Goal: Navigation & Orientation: Find specific page/section

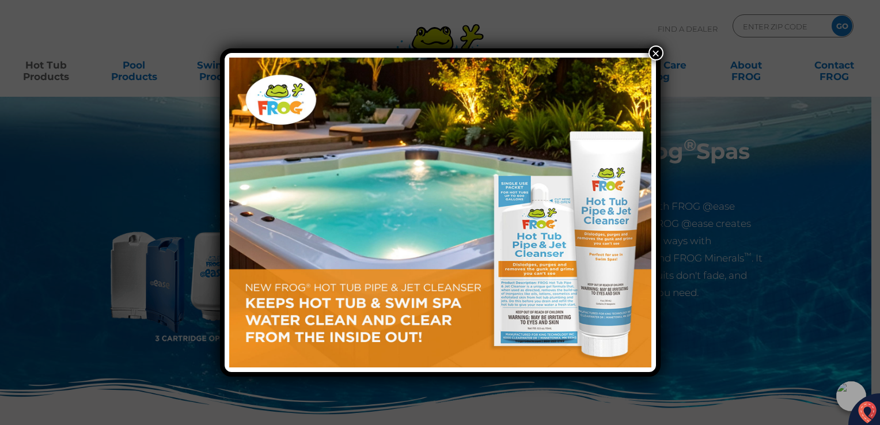
click at [659, 55] on button "×" at bounding box center [656, 53] width 15 height 15
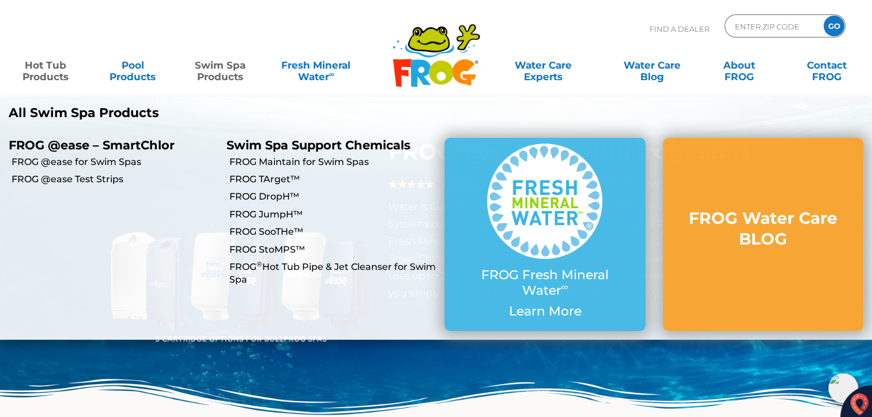
click at [228, 73] on link "Swim Spa Products" at bounding box center [220, 65] width 68 height 23
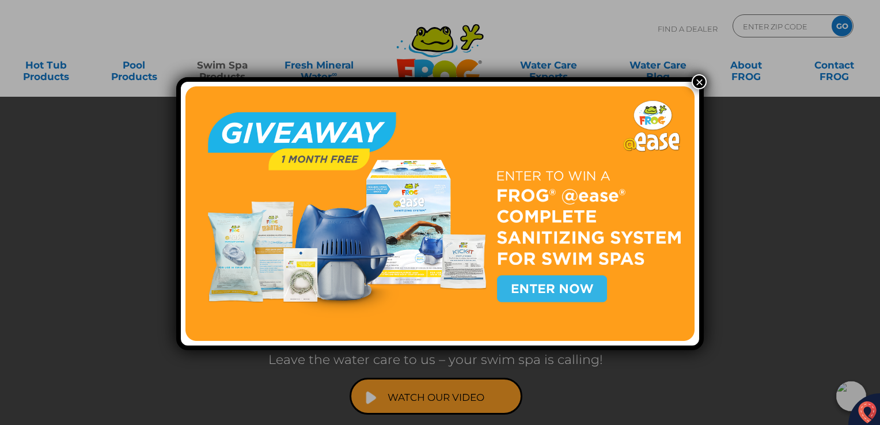
click at [692, 80] on button "×" at bounding box center [699, 81] width 15 height 15
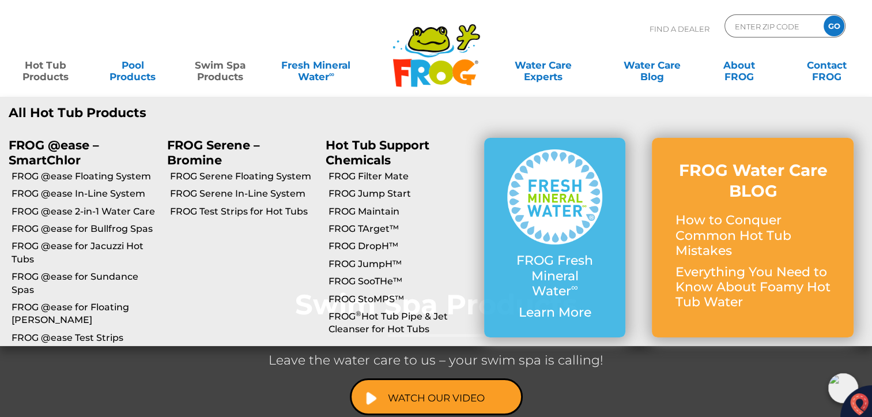
click at [56, 67] on link "Hot Tub Products" at bounding box center [46, 65] width 68 height 23
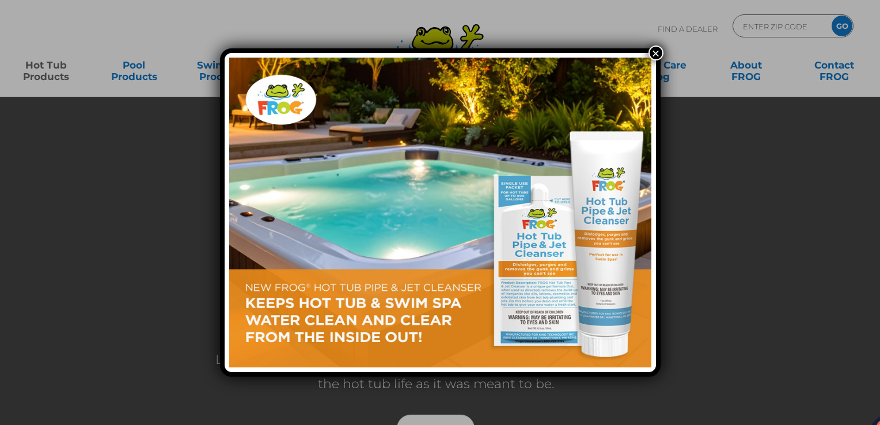
click at [52, 69] on div "×" at bounding box center [440, 212] width 880 height 425
click at [653, 56] on button "×" at bounding box center [656, 53] width 15 height 15
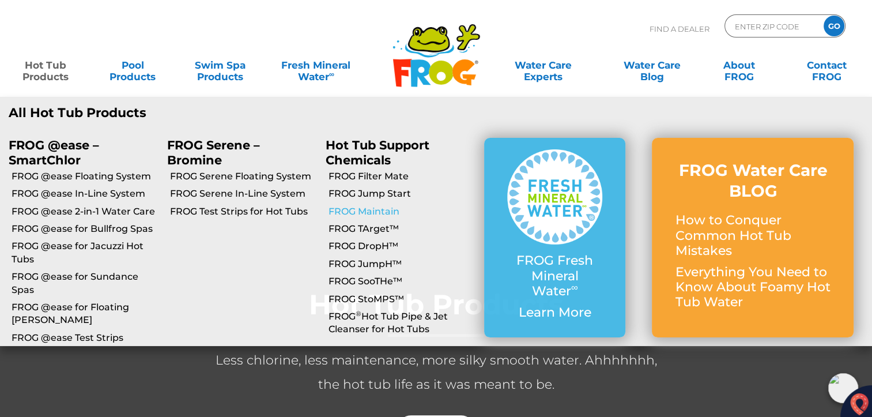
click at [361, 211] on link "FROG Maintain" at bounding box center [401, 211] width 147 height 13
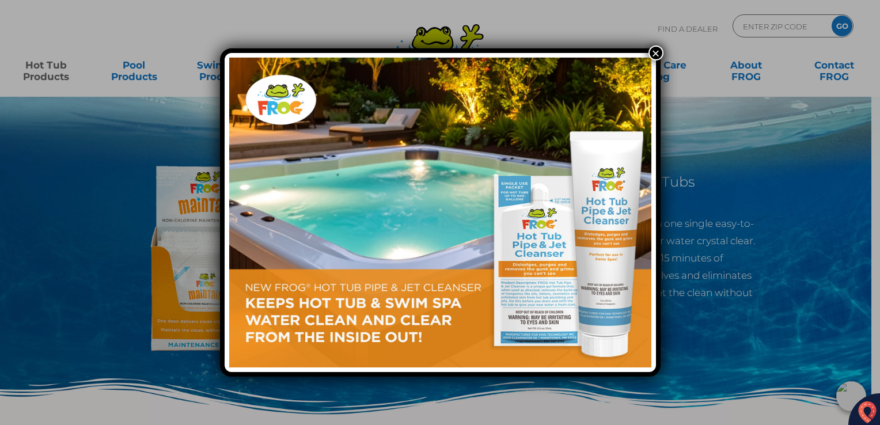
click at [658, 52] on button "×" at bounding box center [656, 53] width 15 height 15
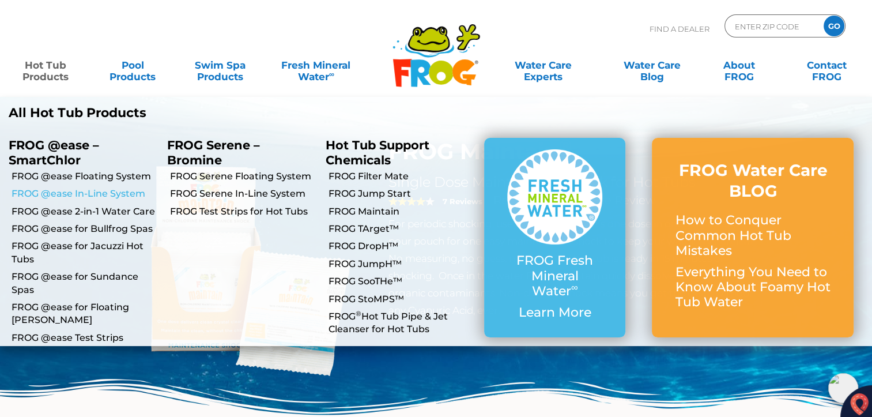
click at [69, 199] on link "FROG @ease In-Line System" at bounding box center [85, 193] width 147 height 13
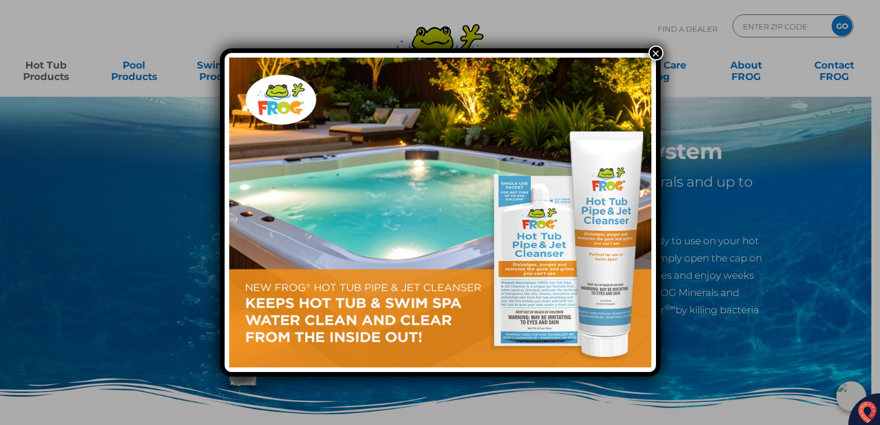
click at [656, 56] on button "×" at bounding box center [656, 53] width 15 height 15
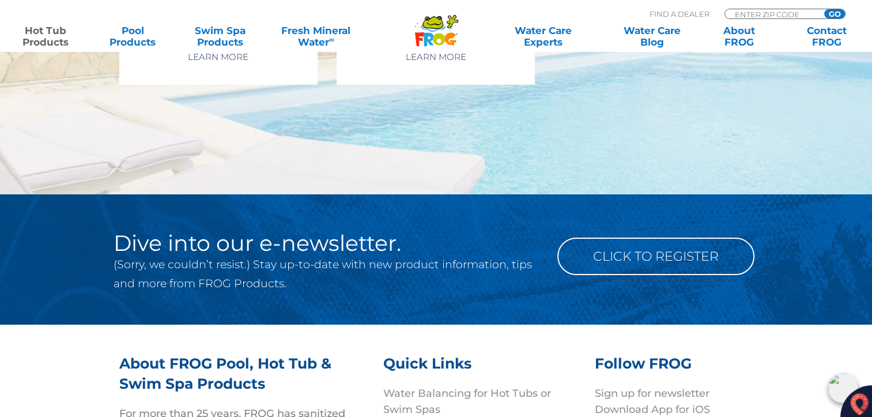
scroll to position [3622, 0]
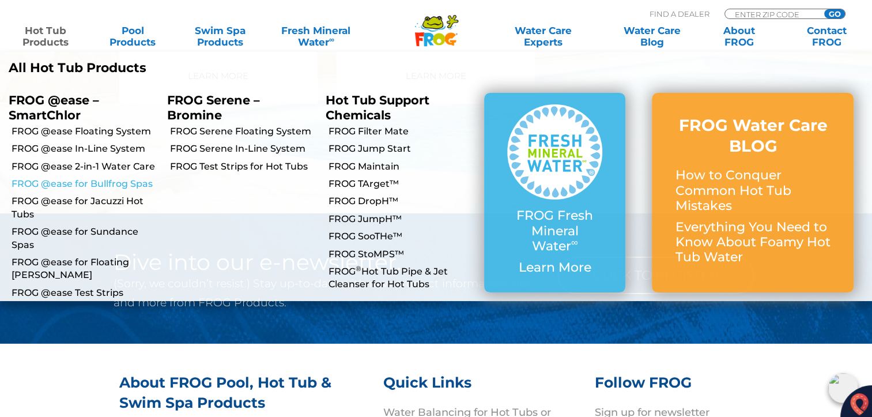
click at [84, 183] on link "FROG @ease for Bullfrog Spas" at bounding box center [85, 183] width 147 height 13
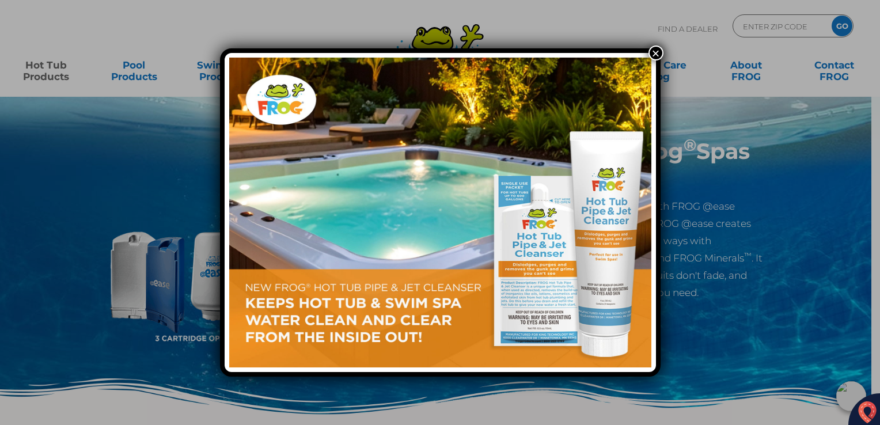
click at [654, 50] on button "×" at bounding box center [656, 53] width 15 height 15
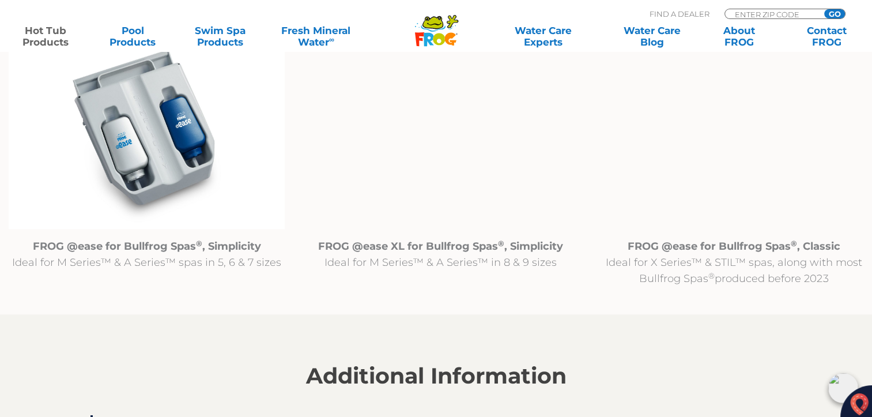
scroll to position [1267, 0]
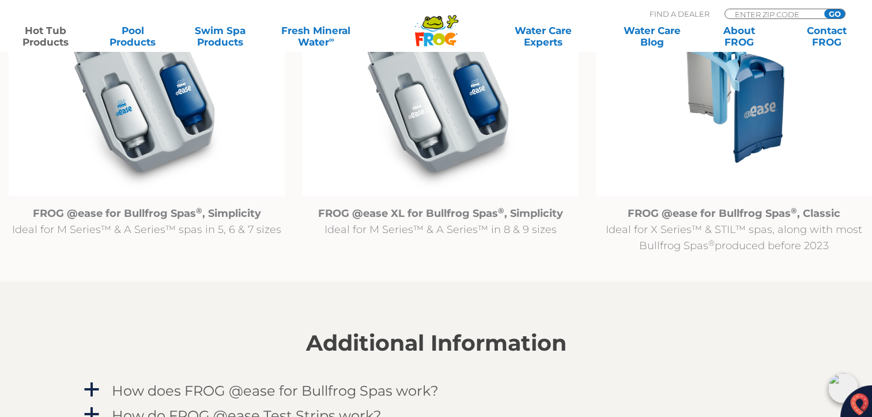
click at [735, 123] on img at bounding box center [734, 96] width 276 height 199
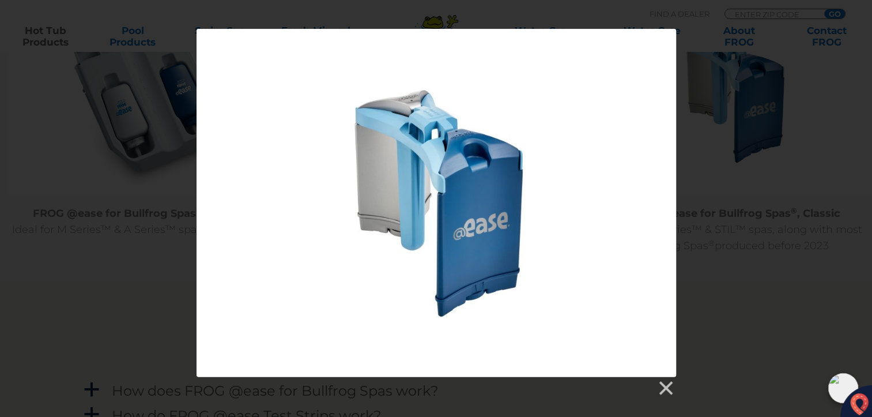
drag, startPoint x: 665, startPoint y: 383, endPoint x: 668, endPoint y: 369, distance: 14.1
click at [665, 381] on link at bounding box center [664, 387] width 17 height 17
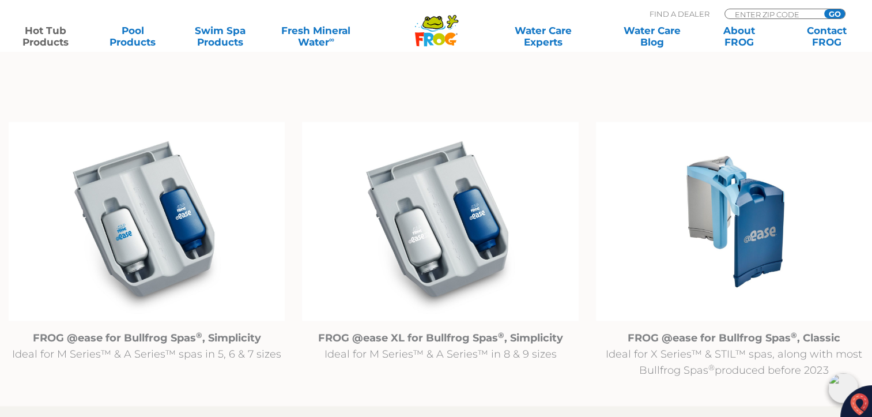
scroll to position [1095, 0]
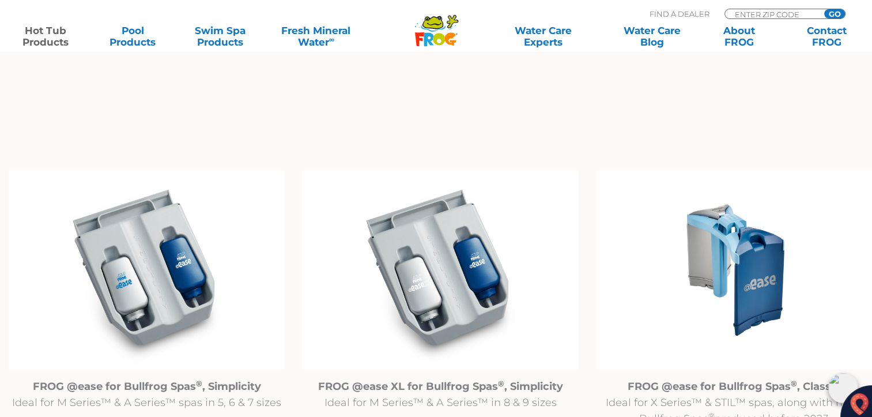
click at [751, 259] on img at bounding box center [734, 269] width 276 height 199
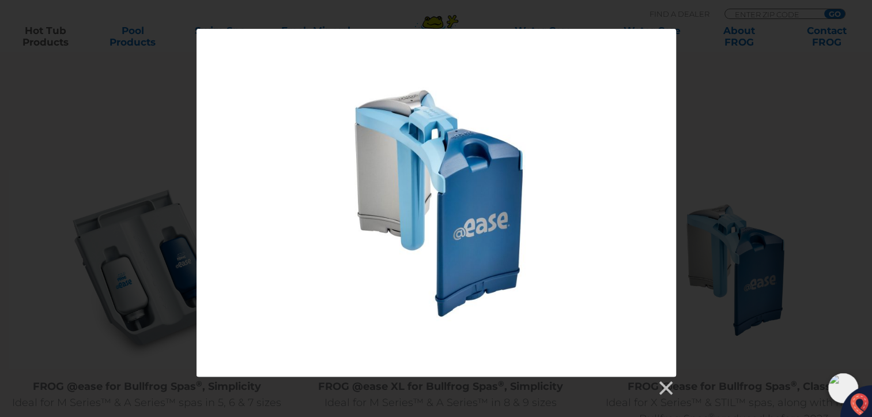
click at [506, 254] on div at bounding box center [435, 202] width 479 height 347
click at [668, 387] on link at bounding box center [664, 387] width 17 height 17
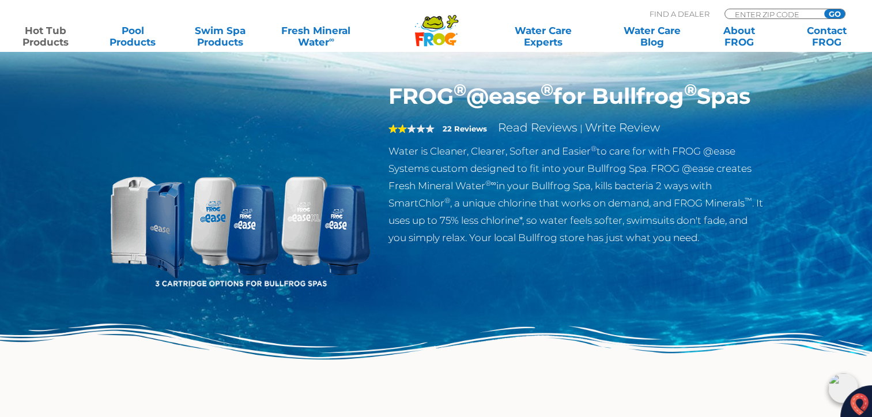
scroll to position [0, 0]
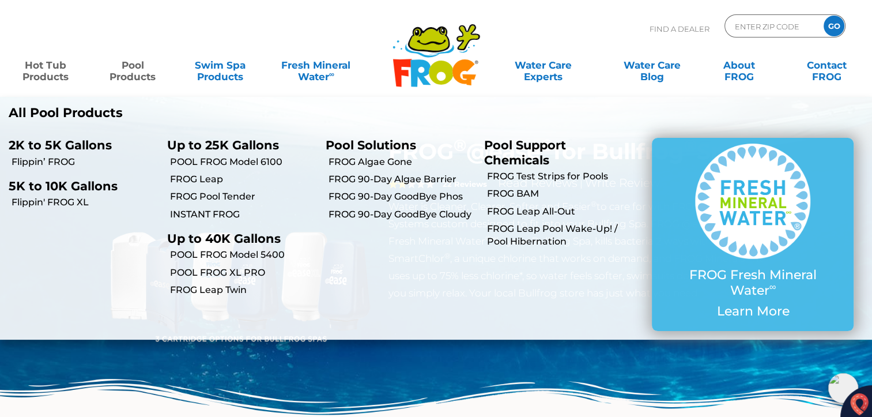
click at [134, 72] on link "Pool Products" at bounding box center [133, 65] width 68 height 23
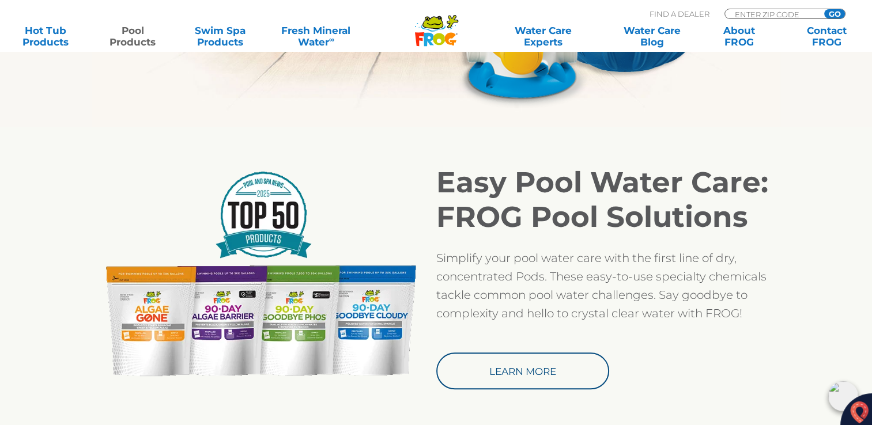
scroll to position [872, 0]
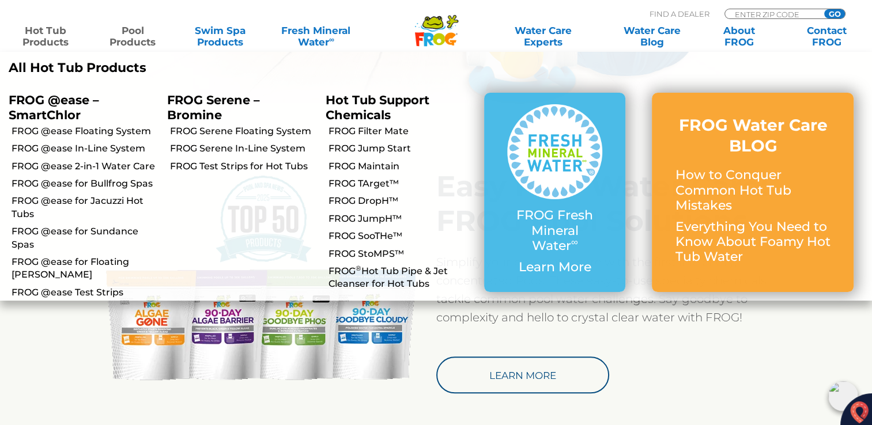
click at [37, 36] on link "Hot Tub Products" at bounding box center [46, 36] width 68 height 23
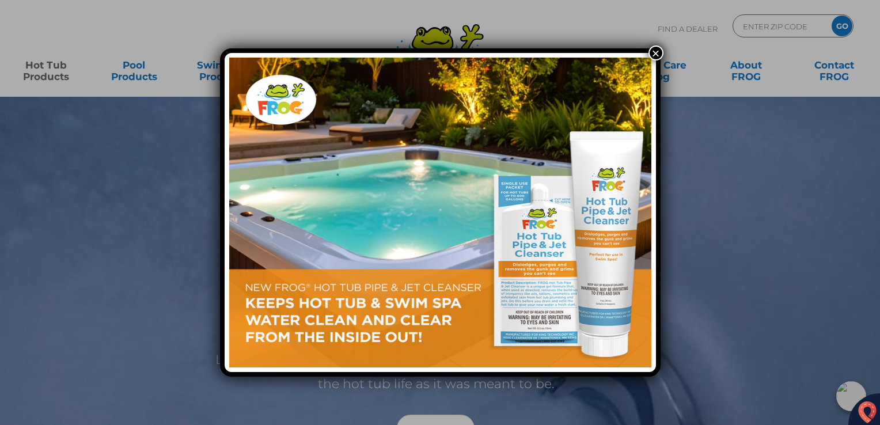
click at [653, 52] on button "×" at bounding box center [656, 53] width 15 height 15
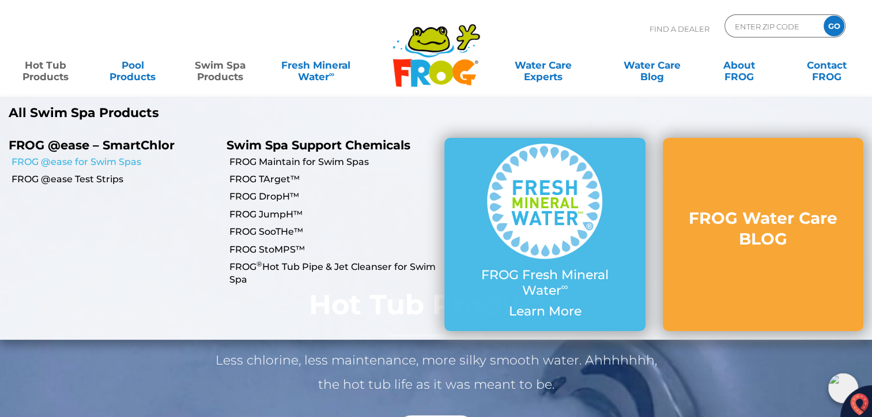
click at [116, 158] on link "FROG @ease for Swim Spas" at bounding box center [115, 162] width 206 height 13
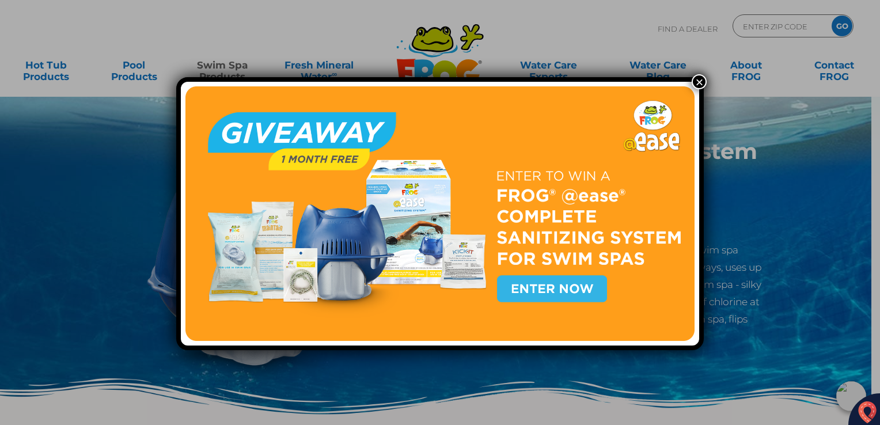
click at [700, 80] on button "×" at bounding box center [699, 81] width 15 height 15
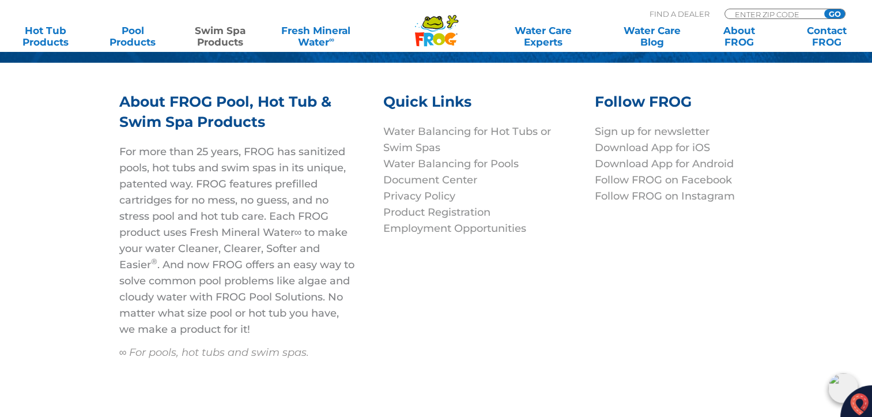
scroll to position [3663, 0]
